Goal: Task Accomplishment & Management: Use online tool/utility

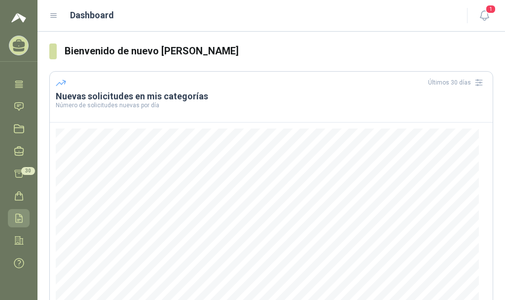
scroll to position [51, 0]
click at [20, 168] on icon at bounding box center [19, 173] width 10 height 10
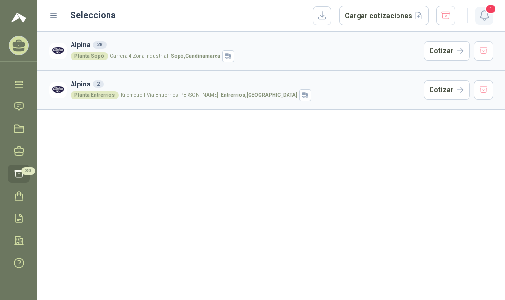
click at [490, 16] on icon "button" at bounding box center [485, 15] width 12 height 12
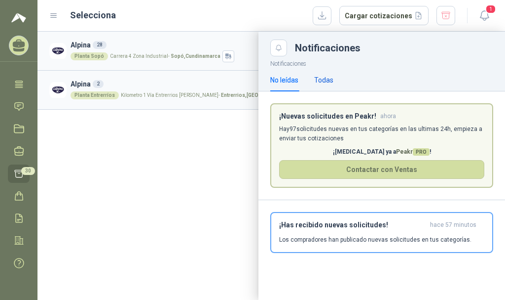
click at [325, 77] on div "Todas" at bounding box center [323, 80] width 19 height 11
click at [292, 81] on div "No leídas" at bounding box center [285, 80] width 28 height 11
click at [226, 147] on div at bounding box center [272, 166] width 468 height 268
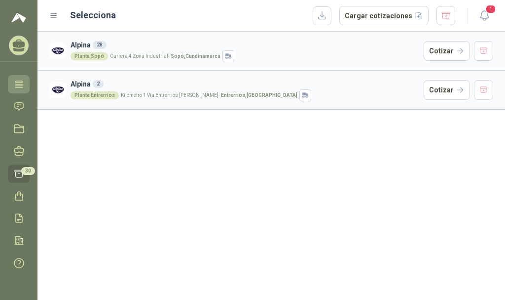
click at [18, 80] on icon at bounding box center [19, 84] width 10 height 10
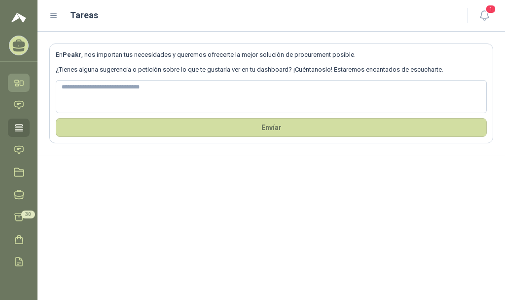
click at [20, 83] on icon at bounding box center [21, 83] width 3 height 4
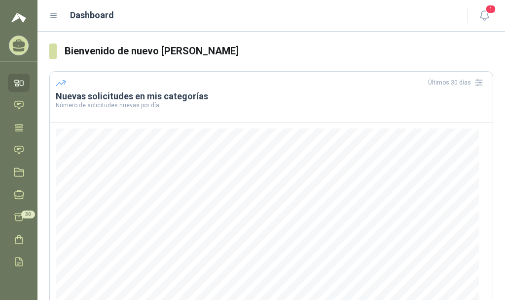
scroll to position [145, 0]
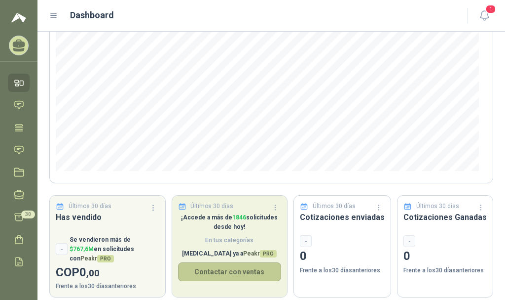
click at [219, 271] on button "Contactar con ventas" at bounding box center [230, 271] width 104 height 19
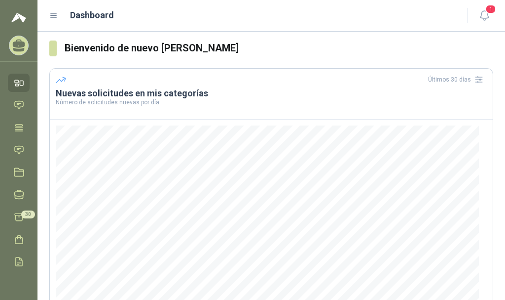
scroll to position [0, 0]
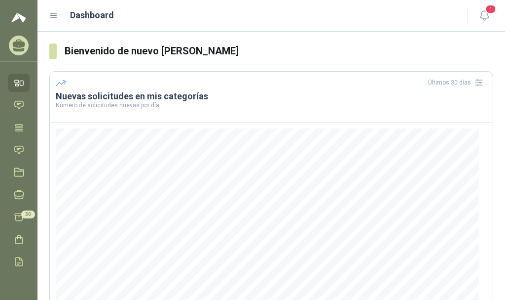
click at [56, 17] on icon at bounding box center [54, 16] width 6 height 4
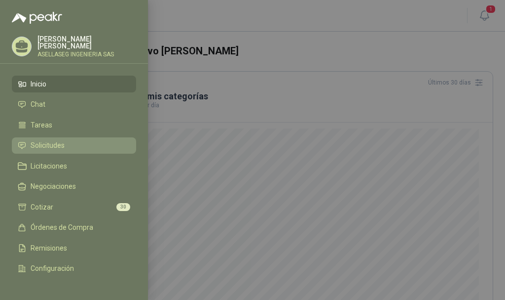
click at [51, 146] on span "Solicitudes" at bounding box center [48, 145] width 34 height 8
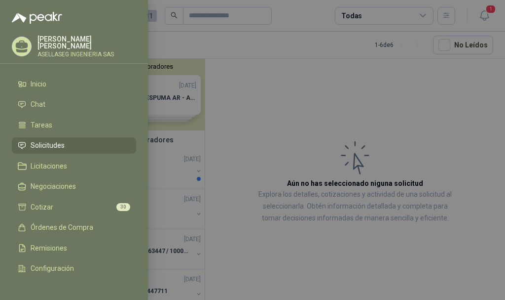
click at [245, 121] on div at bounding box center [252, 150] width 505 height 300
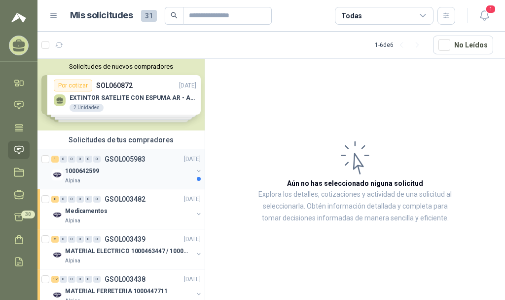
click at [116, 169] on div "1000642599" at bounding box center [129, 171] width 128 height 12
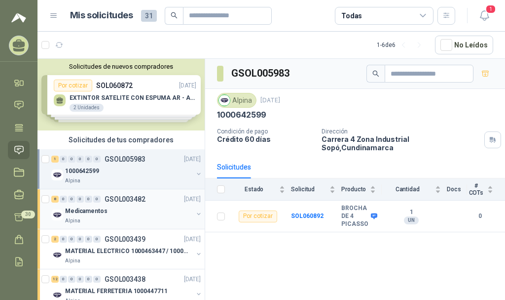
click at [116, 213] on div "Medicamentos" at bounding box center [129, 211] width 128 height 12
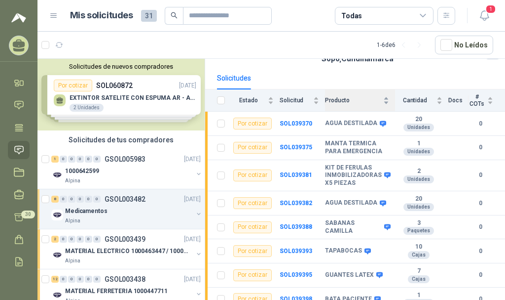
scroll to position [90, 0]
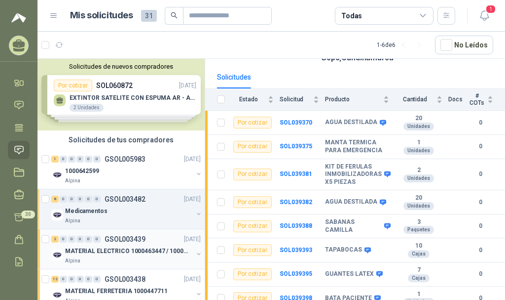
click at [117, 260] on div "Alpina" at bounding box center [129, 261] width 128 height 8
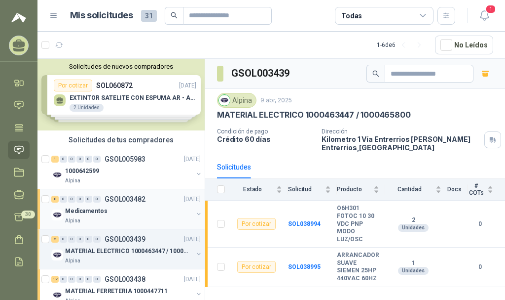
scroll to position [49, 0]
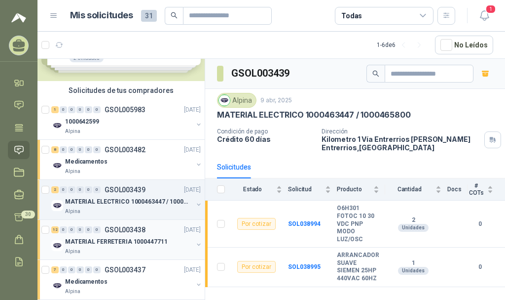
click at [109, 234] on div "12 0 0 0 0 0 GSOL003438 [DATE]" at bounding box center [127, 230] width 152 height 12
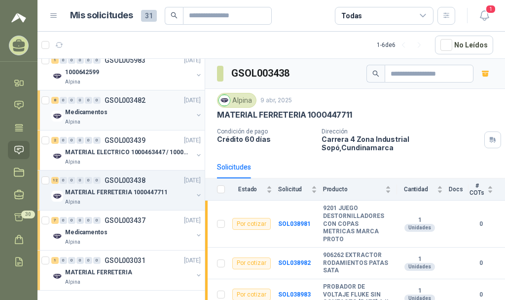
scroll to position [108, 0]
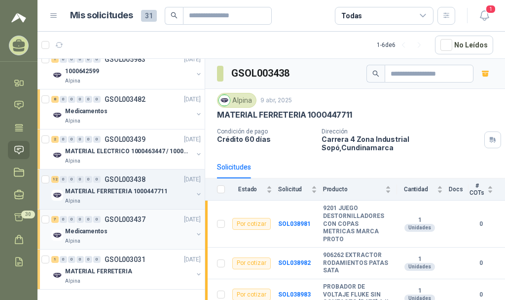
click at [127, 225] on div "Medicamentos" at bounding box center [129, 231] width 128 height 12
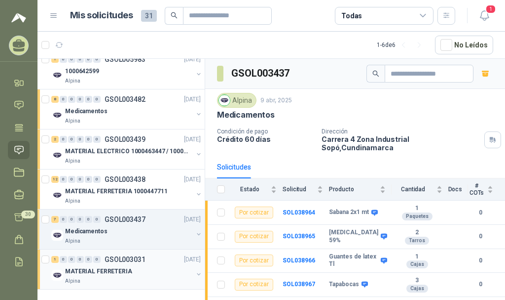
click at [144, 266] on div "MATERIAL FERRETERIA" at bounding box center [129, 271] width 128 height 12
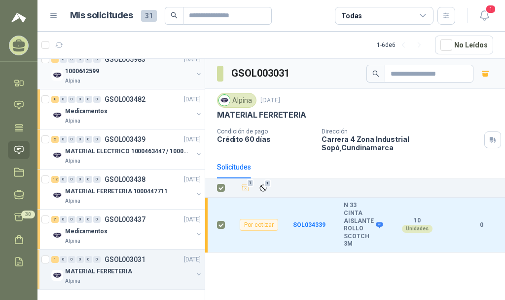
scroll to position [108, 0]
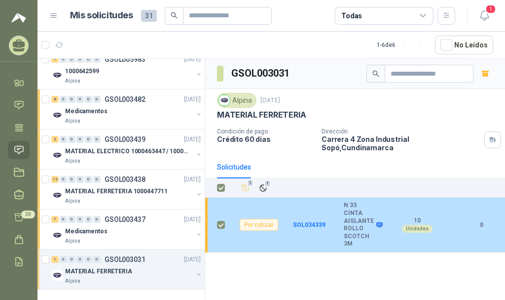
click at [215, 220] on td at bounding box center [218, 224] width 26 height 55
click at [307, 221] on b "SOL034339" at bounding box center [309, 224] width 33 height 7
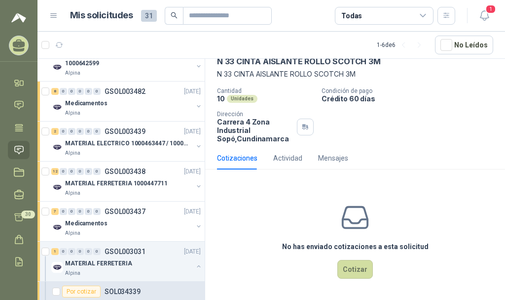
scroll to position [52, 0]
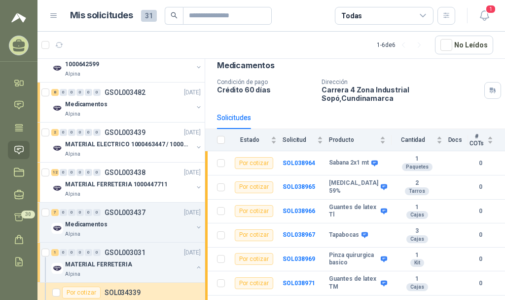
scroll to position [148, 0]
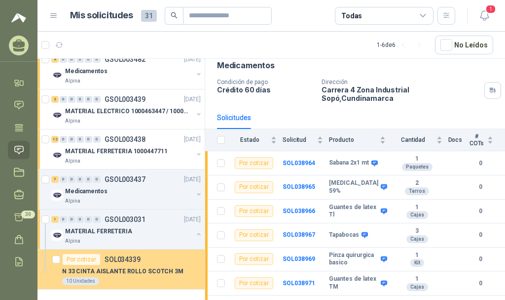
click at [173, 267] on p "N 33 CINTA AISLANTE ROLLO SCOTCH 3M" at bounding box center [122, 271] width 121 height 9
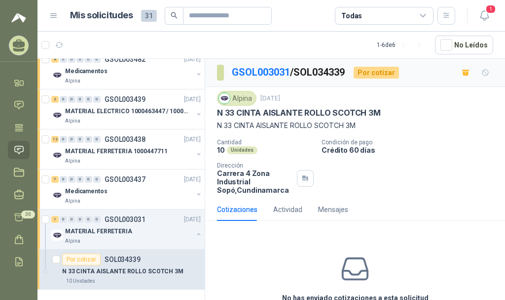
scroll to position [52, 0]
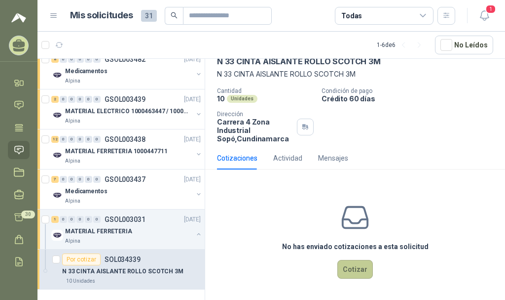
click at [349, 268] on button "Cotizar" at bounding box center [356, 269] width 36 height 19
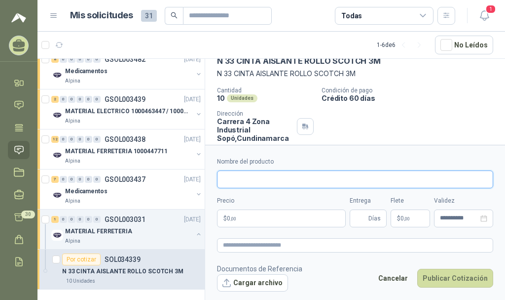
click at [243, 181] on input "Nombre del producto" at bounding box center [355, 179] width 276 height 18
click at [242, 216] on p "$ 0 ,00" at bounding box center [281, 218] width 129 height 18
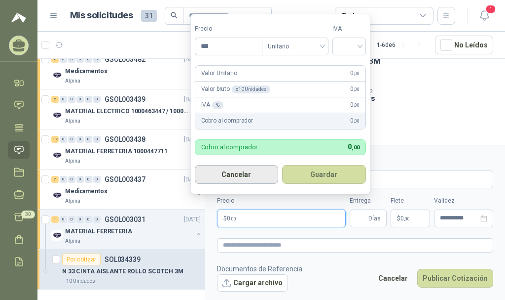
click at [237, 173] on button "Cancelar" at bounding box center [237, 174] width 84 height 19
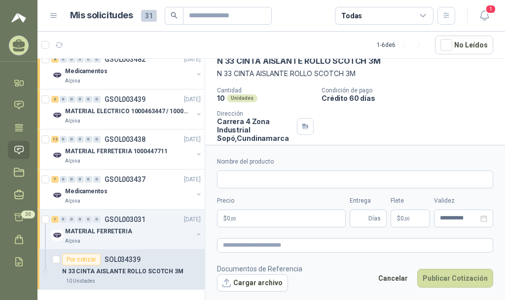
click at [17, 148] on icon at bounding box center [19, 150] width 10 height 10
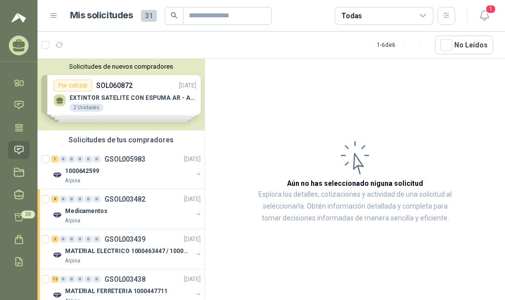
click at [116, 95] on div "Solicitudes de nuevos compradores Por cotizar SOL060872 [DATE] EXTINTOR SATELIT…" at bounding box center [121, 95] width 167 height 72
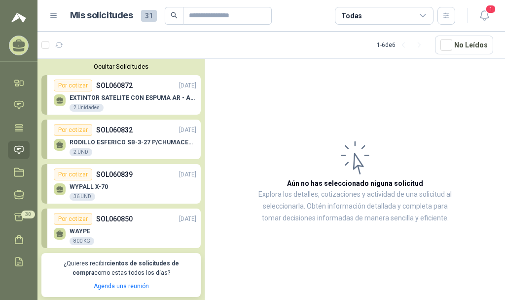
click at [124, 98] on p "EXTINTOR SATELITE CON ESPUMA AR - AFFF" at bounding box center [133, 97] width 127 height 7
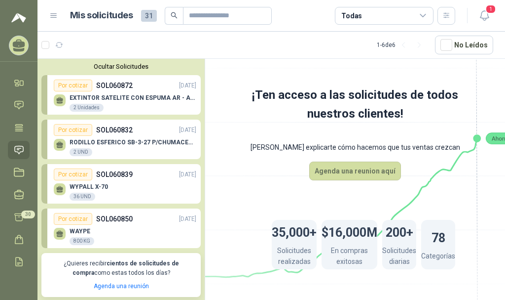
click at [135, 98] on p "EXTINTOR SATELITE CON ESPUMA AR - AFFF" at bounding box center [133, 97] width 127 height 7
click at [59, 100] on icon at bounding box center [59, 99] width 7 height 4
click at [59, 103] on icon at bounding box center [60, 102] width 6 height 2
click at [70, 86] on div "Por cotizar" at bounding box center [73, 85] width 39 height 12
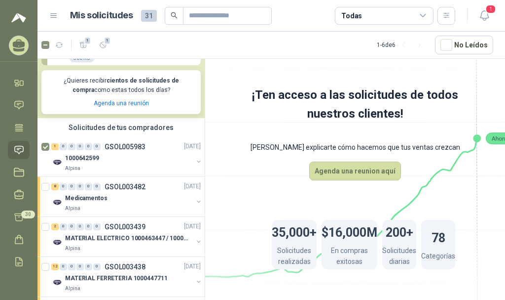
scroll to position [197, 0]
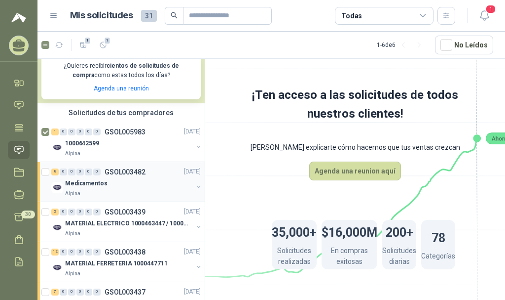
click at [132, 182] on div "Medicamentos" at bounding box center [129, 184] width 128 height 12
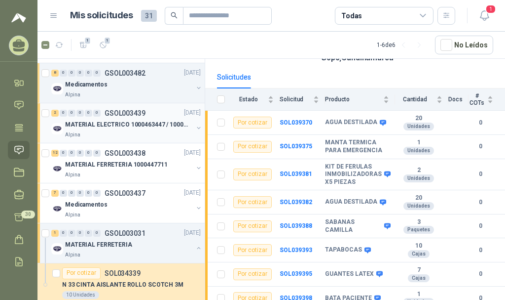
scroll to position [318, 0]
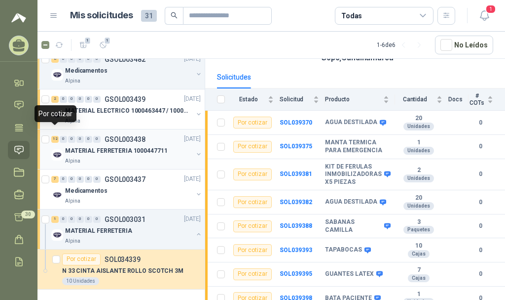
click at [56, 136] on div "12" at bounding box center [54, 139] width 7 height 7
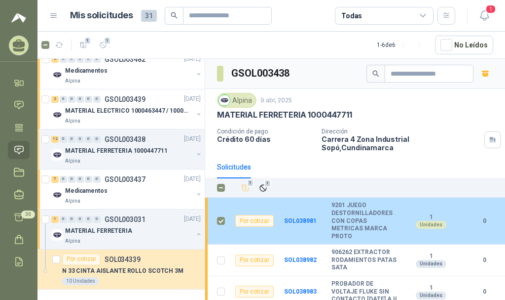
click at [254, 215] on div "Por cotizar" at bounding box center [254, 221] width 39 height 12
click at [334, 214] on b "9201 JUEGO DESTORNILLADORES CON COPAS METRICAS MARCA PROTO" at bounding box center [366, 220] width 68 height 39
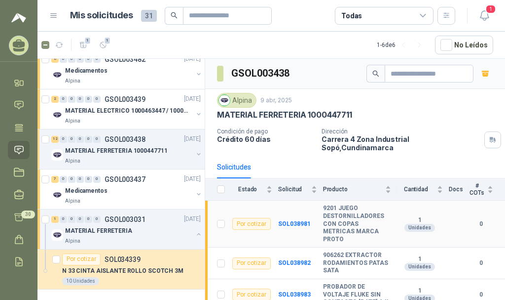
click at [341, 212] on b "9201 JUEGO DESTORNILLADORES CON COPAS METRICAS MARCA PROTO" at bounding box center [357, 223] width 68 height 39
click at [289, 220] on b "SOL038981" at bounding box center [294, 223] width 33 height 7
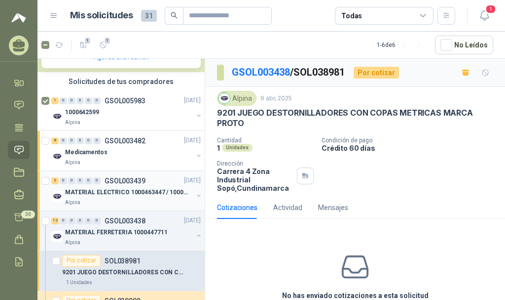
scroll to position [72, 0]
